Goal: Task Accomplishment & Management: Manage account settings

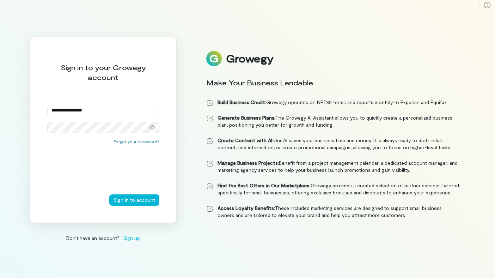
click at [109, 194] on button "Sign in to account" at bounding box center [134, 199] width 50 height 11
click at [149, 128] on div at bounding box center [152, 127] width 14 height 10
click at [109, 194] on button "Sign in to account" at bounding box center [134, 199] width 50 height 11
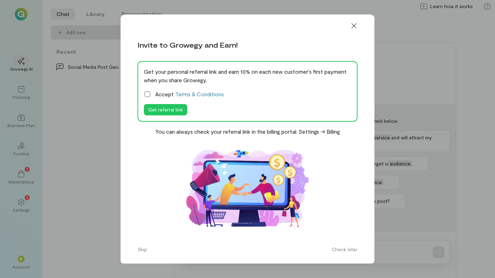
click at [149, 93] on icon at bounding box center [147, 94] width 7 height 7
click at [354, 25] on icon at bounding box center [353, 25] width 7 height 7
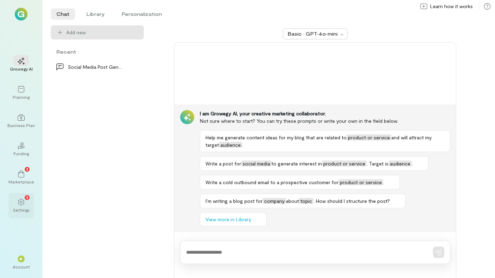
click at [30, 202] on div "1 Settings" at bounding box center [20, 205] width 25 height 25
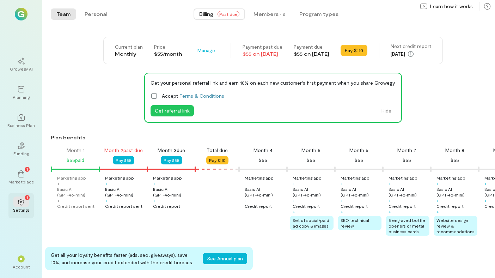
scroll to position [0, 72]
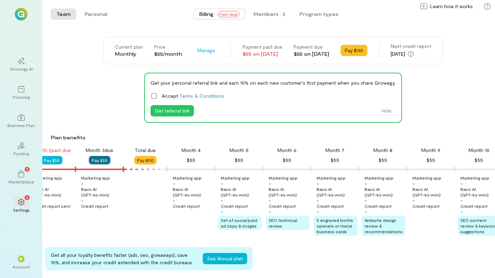
click at [104, 160] on button "Pay $55" at bounding box center [100, 160] width 22 height 8
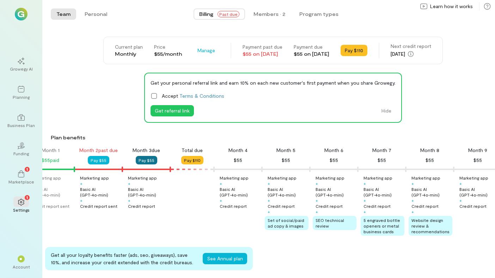
scroll to position [0, 0]
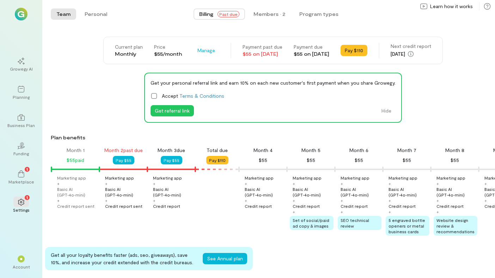
click at [226, 211] on div "Marketing app + Basic AI (GPT‑4o‑mini) + Credit report sent Marketing app + Bas…" at bounding box center [273, 205] width 443 height 61
click at [125, 159] on button "Pay $55" at bounding box center [124, 160] width 22 height 8
